Goal: Task Accomplishment & Management: Manage account settings

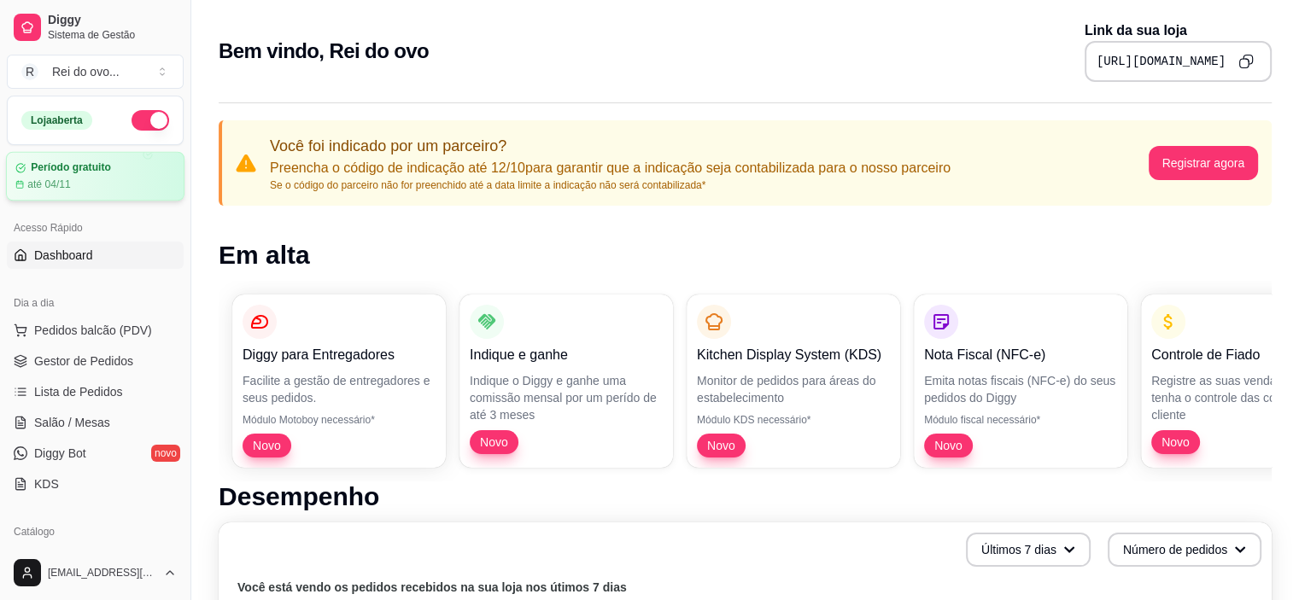
click at [99, 178] on div "até 04/11" at bounding box center [95, 185] width 160 height 14
